Goal: Task Accomplishment & Management: Use online tool/utility

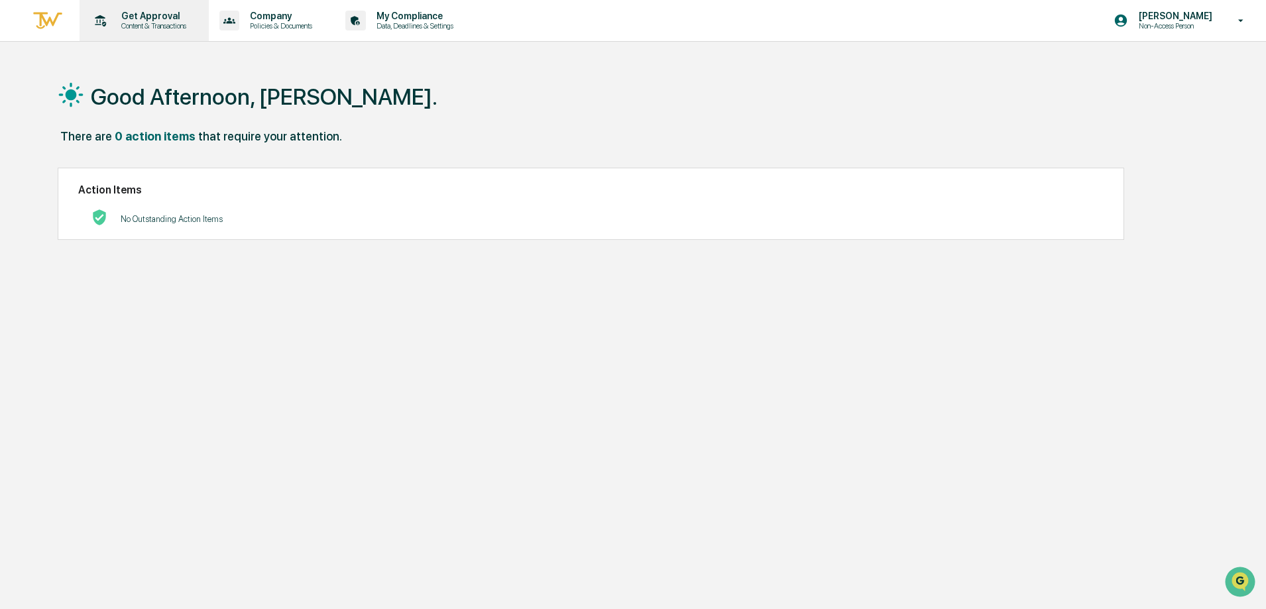
click at [130, 27] on p "Content & Transactions" at bounding box center [152, 25] width 82 height 9
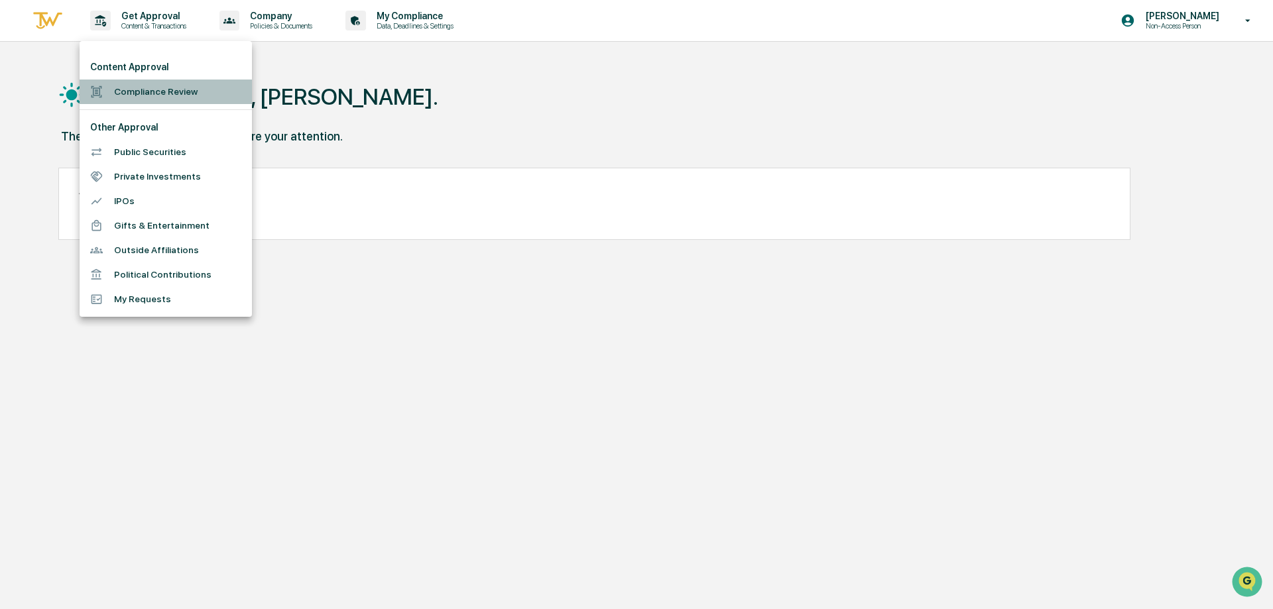
click at [147, 89] on li "Compliance Review" at bounding box center [166, 92] width 172 height 25
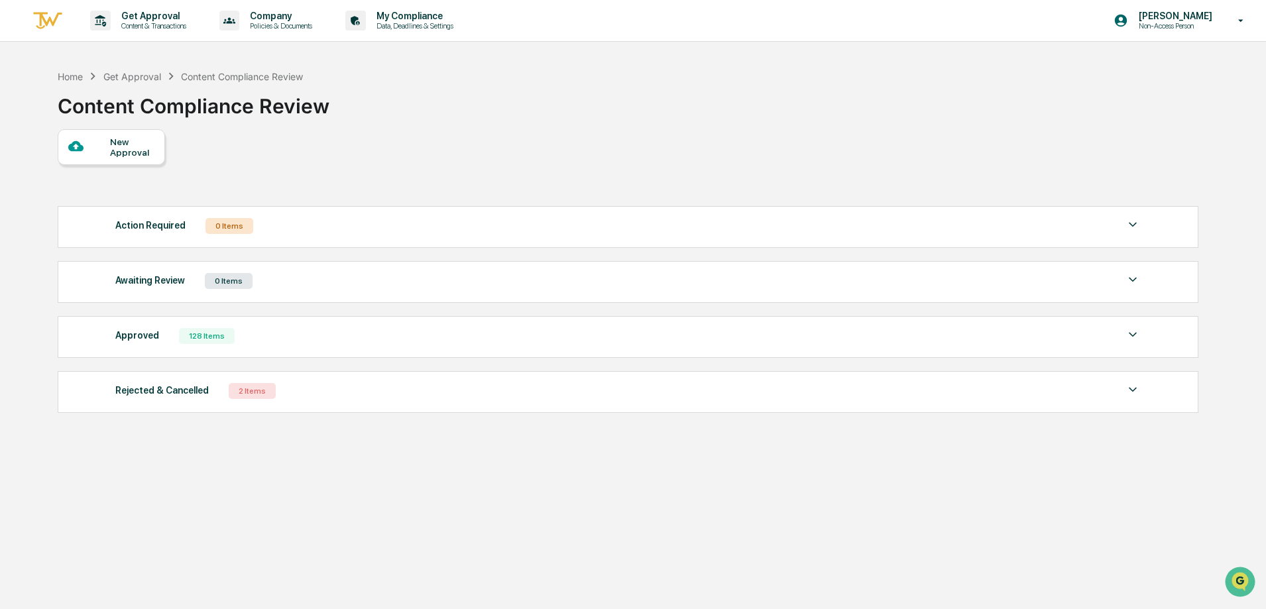
click at [129, 141] on div "New Approval" at bounding box center [132, 147] width 44 height 21
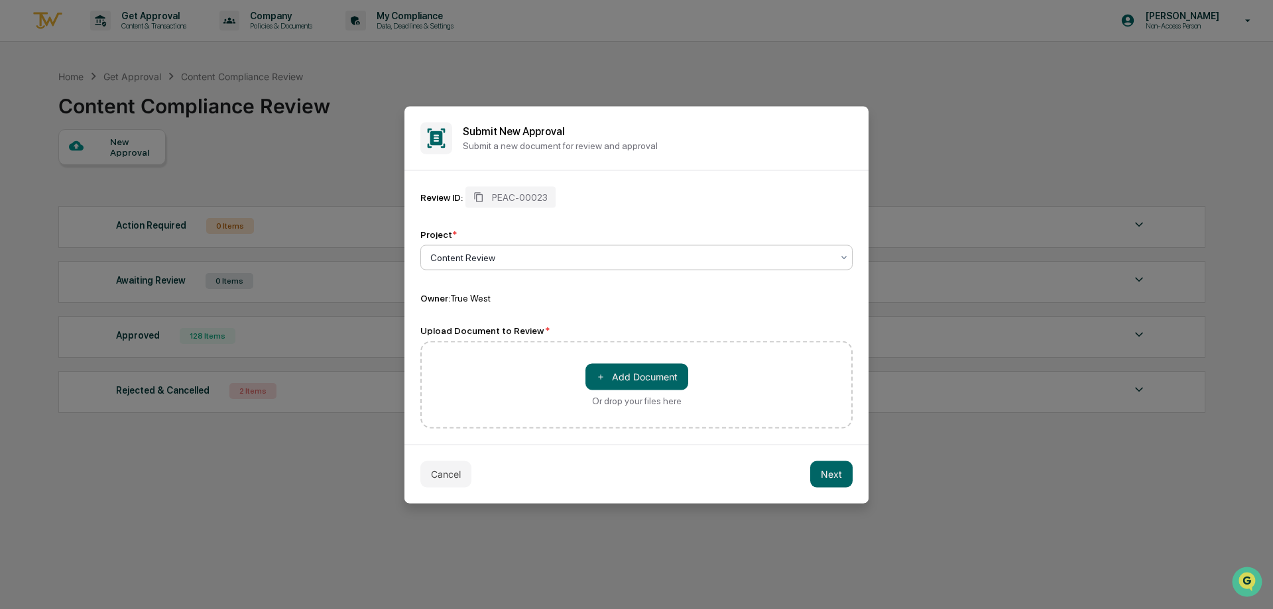
click at [511, 251] on div at bounding box center [631, 257] width 402 height 13
click at [500, 346] on div "＋ Add Document Or drop your files here" at bounding box center [636, 385] width 432 height 88
click at [635, 369] on button "＋ Add Document" at bounding box center [636, 376] width 103 height 27
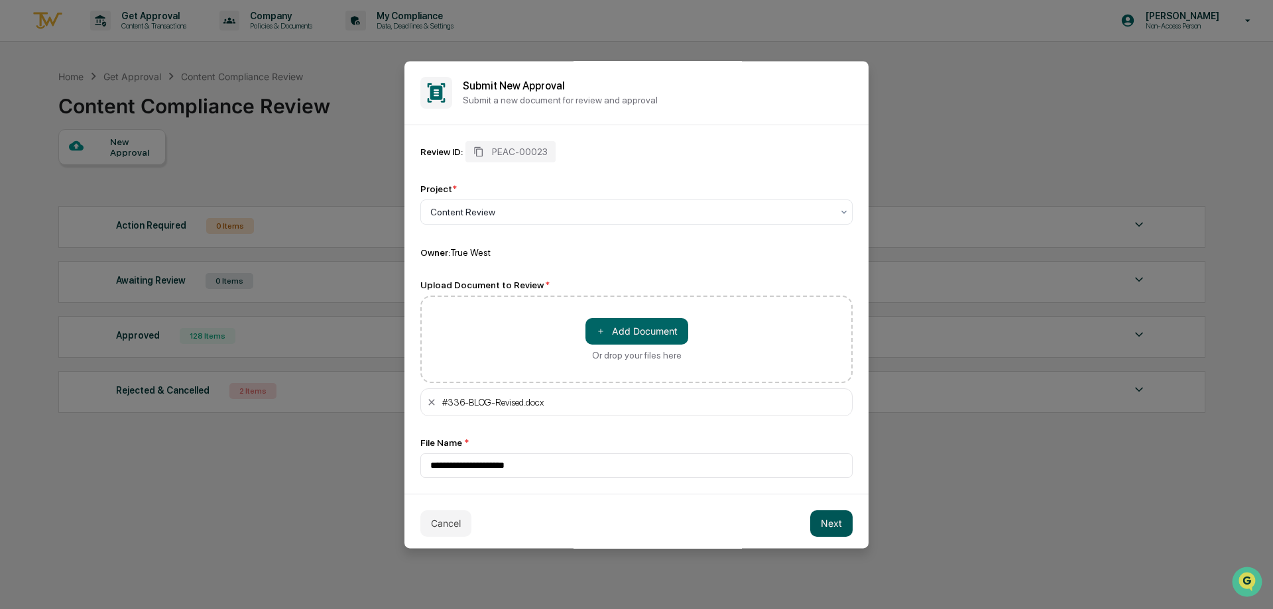
click at [812, 523] on button "Next" at bounding box center [831, 523] width 42 height 27
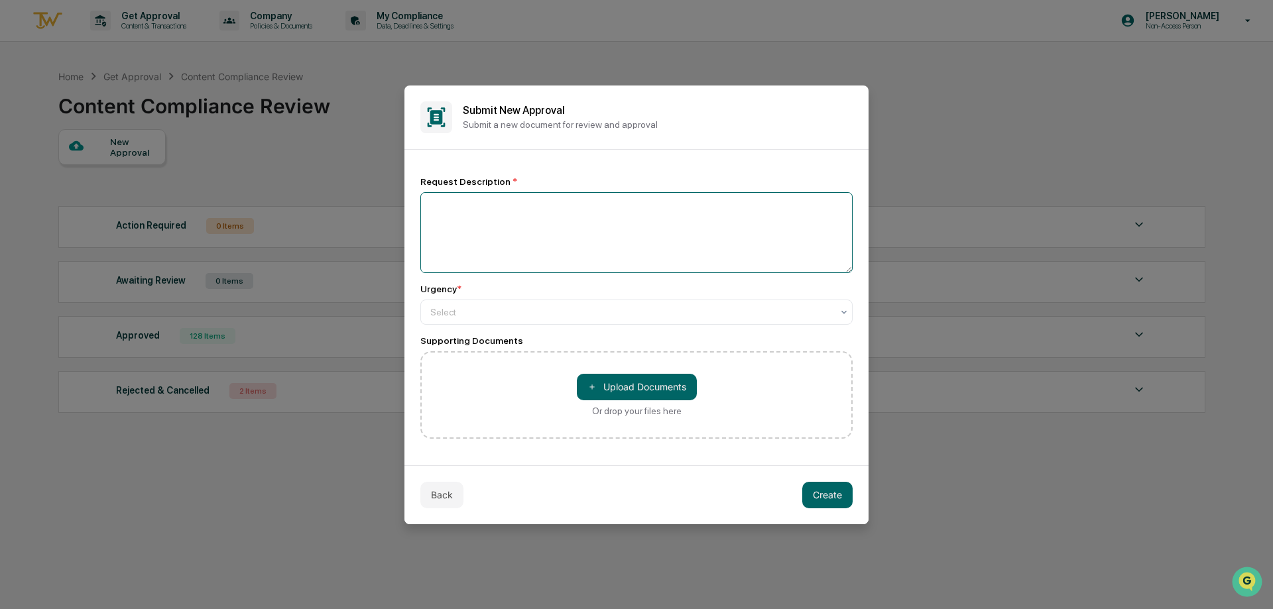
click at [579, 227] on textarea at bounding box center [636, 232] width 432 height 81
type textarea "**********"
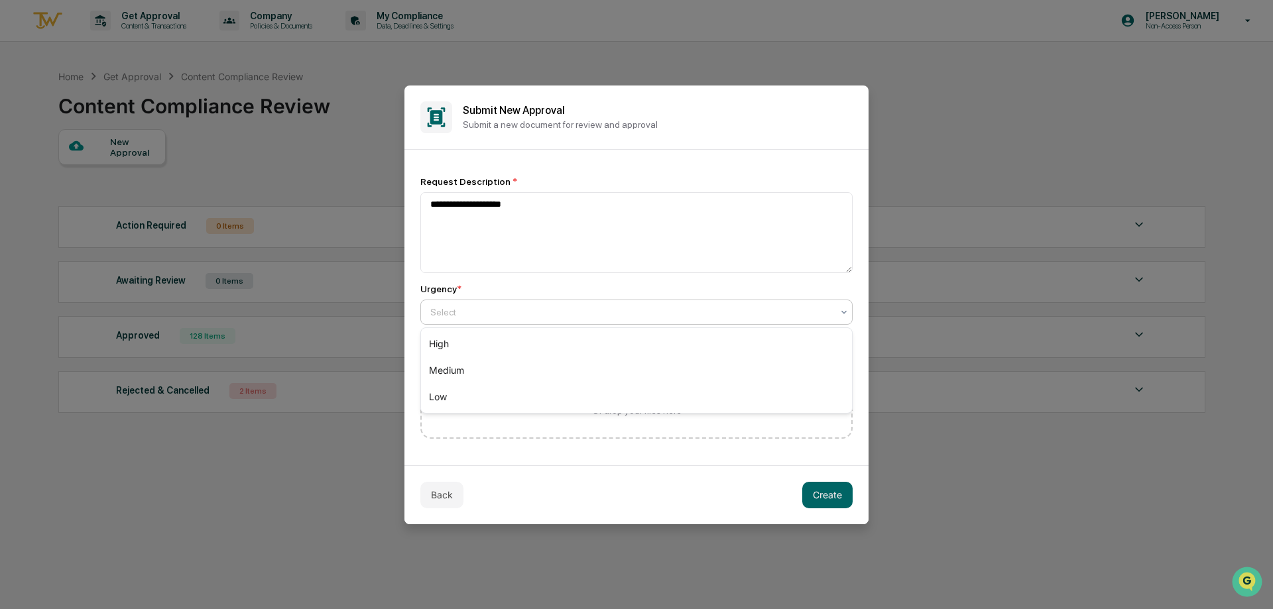
click at [508, 307] on div at bounding box center [631, 312] width 402 height 13
click at [499, 346] on div "High" at bounding box center [636, 344] width 431 height 27
click at [819, 487] on button "Create" at bounding box center [827, 495] width 50 height 27
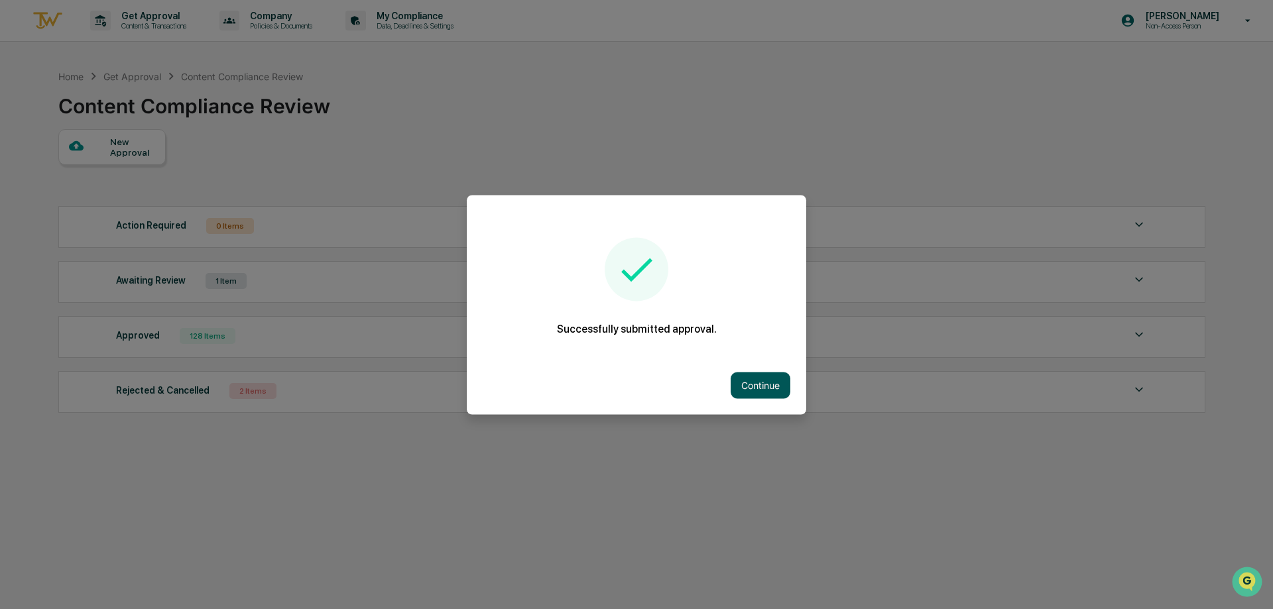
click at [746, 381] on button "Continue" at bounding box center [761, 385] width 60 height 27
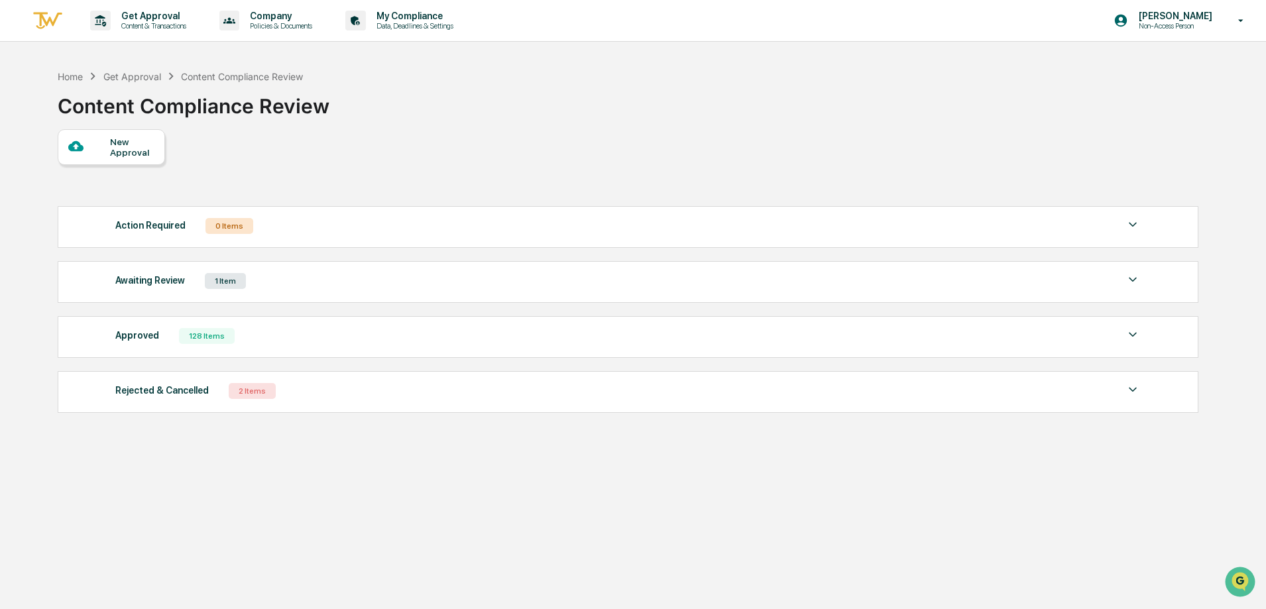
click at [307, 282] on div "Awaiting Review 1 Item" at bounding box center [628, 281] width 1026 height 19
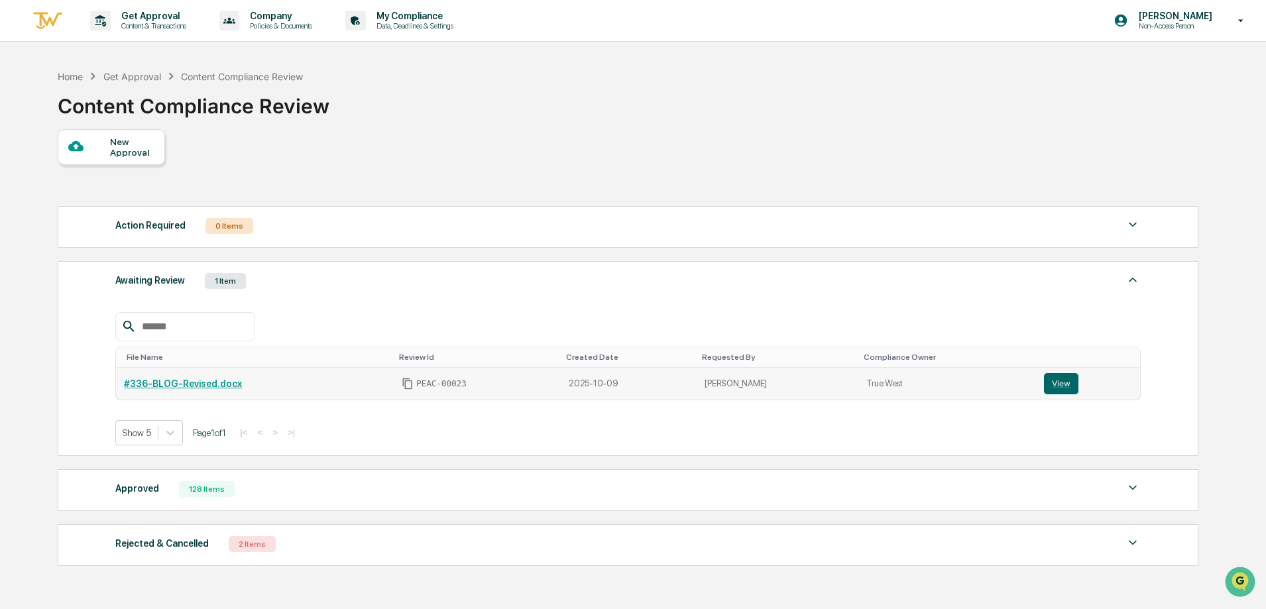
click at [250, 392] on td "#336-BLOG-Revised.docx" at bounding box center [255, 384] width 278 height 32
click at [1051, 396] on td "View" at bounding box center [1088, 384] width 105 height 32
click at [1044, 382] on button "View" at bounding box center [1061, 383] width 34 height 21
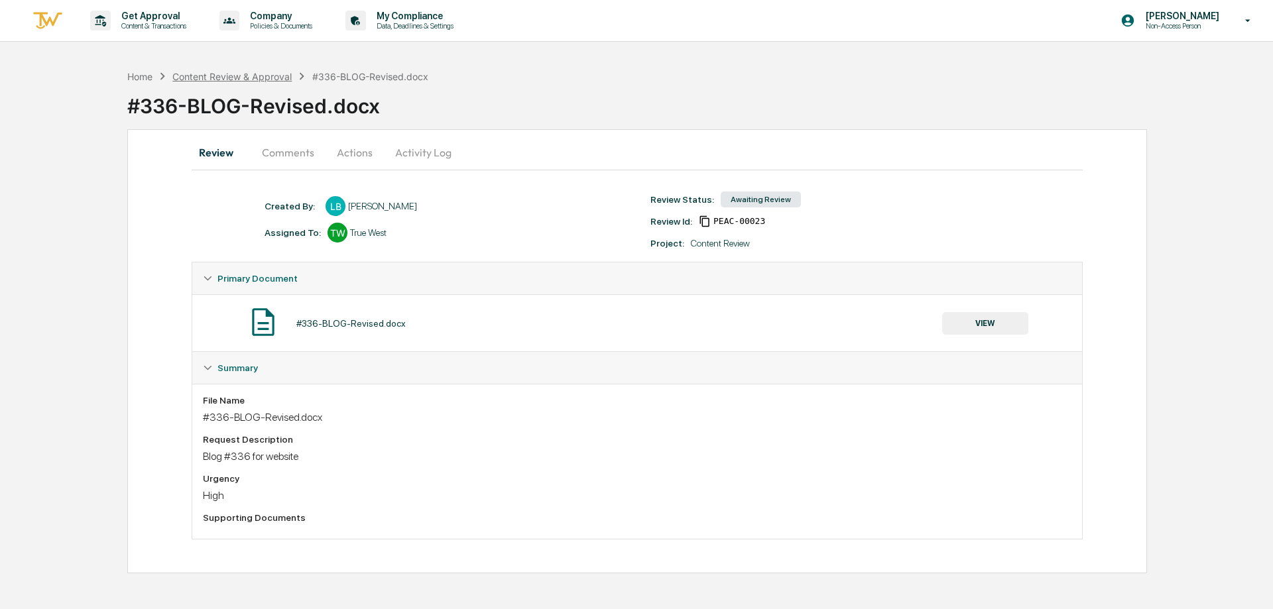
click at [234, 80] on div "Content Review & Approval" at bounding box center [231, 76] width 119 height 11
